Goal: Navigation & Orientation: Find specific page/section

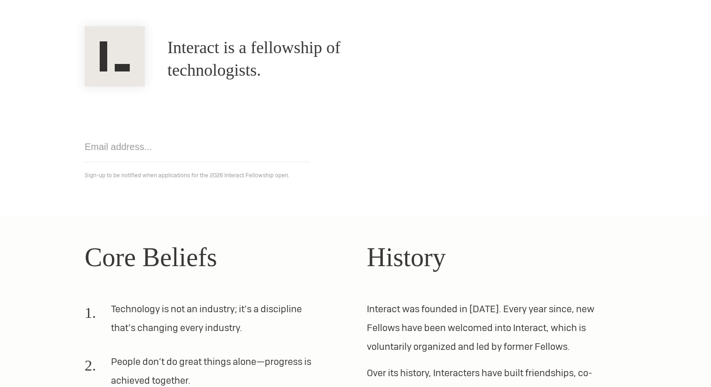
scroll to position [263, 0]
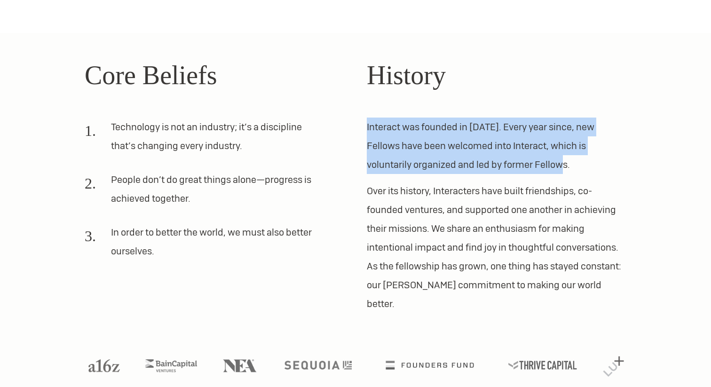
drag, startPoint x: 360, startPoint y: 131, endPoint x: 544, endPoint y: 167, distance: 187.9
click at [544, 167] on div "Core Beliefs Technology is not an industry; it’s a discipline that’s changing e…" at bounding box center [355, 185] width 565 height 258
click at [544, 167] on p "Interact was founded in [DATE]. Every year since, new Fellows have been welcome…" at bounding box center [497, 146] width 260 height 56
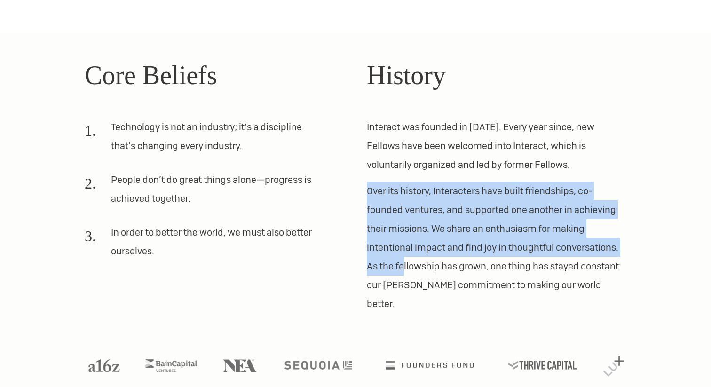
drag, startPoint x: 366, startPoint y: 188, endPoint x: 404, endPoint y: 260, distance: 81.4
click at [404, 260] on div "Core Beliefs Technology is not an industry; it’s a discipline that’s changing e…" at bounding box center [355, 185] width 565 height 258
click at [404, 260] on p "Over its history, Interacters have built friendships, co-founded ventures, and …" at bounding box center [497, 248] width 260 height 132
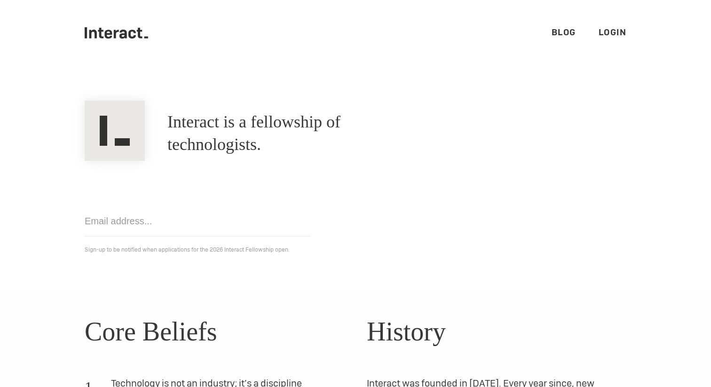
scroll to position [0, 0]
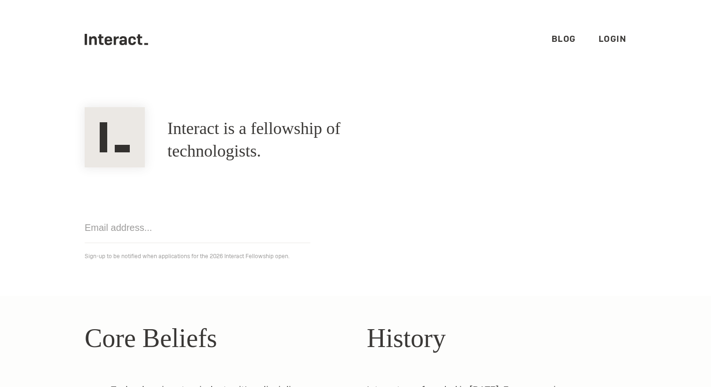
click at [183, 226] on input "email" at bounding box center [198, 228] width 226 height 31
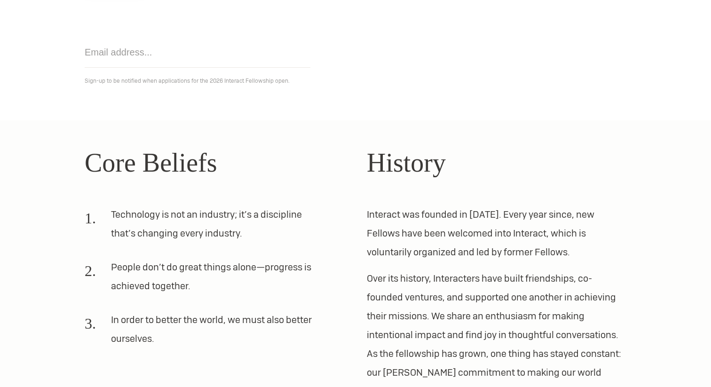
scroll to position [263, 0]
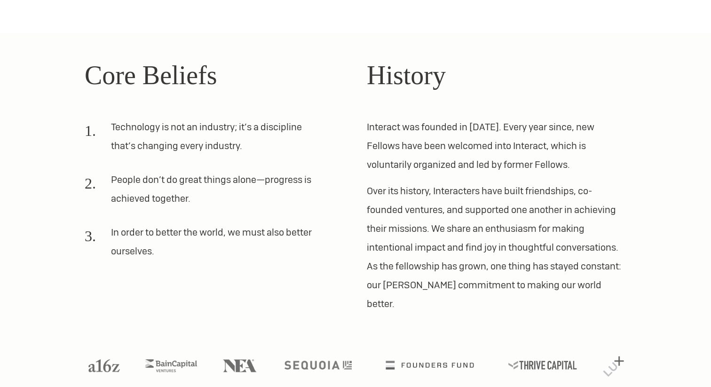
click at [135, 245] on li "In order to better the world, we must also better ourselves." at bounding box center [203, 245] width 237 height 45
click at [421, 358] on img at bounding box center [430, 363] width 110 height 11
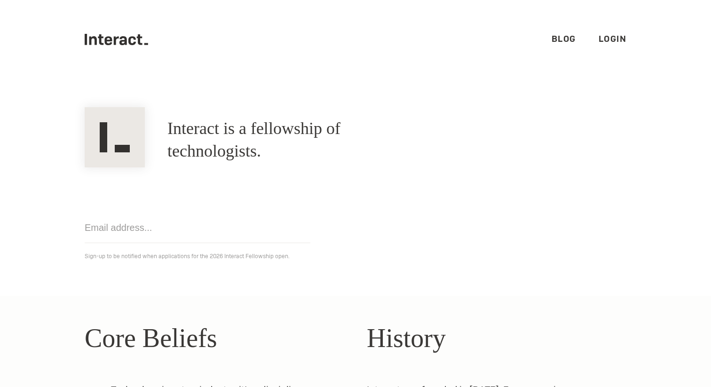
click at [574, 40] on link "Blog" at bounding box center [564, 38] width 24 height 11
click at [151, 226] on input "email" at bounding box center [198, 228] width 226 height 31
click at [123, 27] on ul ".cls-1{fill:#33312f;} interact-brand-logotype-black Blog Login" at bounding box center [356, 39] width 542 height 79
click at [121, 45] on ul ".cls-1{fill:#33312f;} interact-brand-logotype-black Blog Login" at bounding box center [356, 39] width 542 height 79
click at [127, 39] on icon at bounding box center [123, 40] width 8 height 9
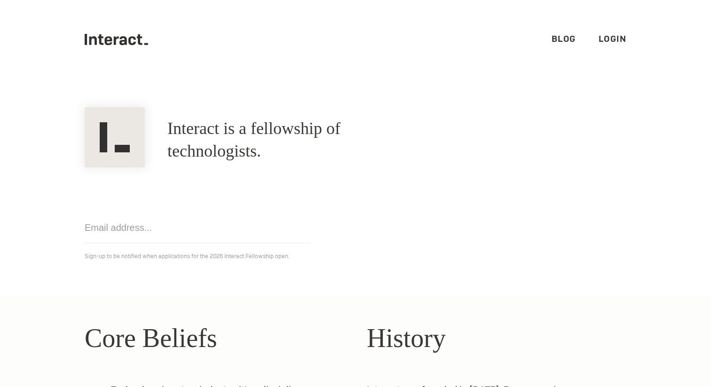
click at [556, 39] on link "Blog" at bounding box center [564, 38] width 24 height 11
